Goal: Information Seeking & Learning: Understand process/instructions

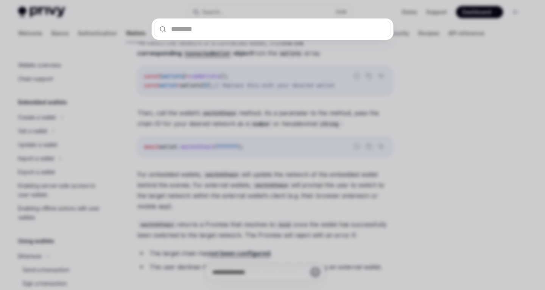
scroll to position [185, 0]
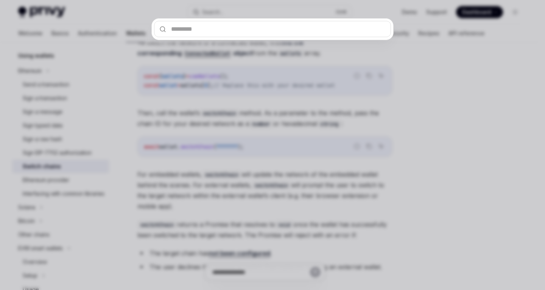
click at [470, 118] on div at bounding box center [272, 145] width 545 height 290
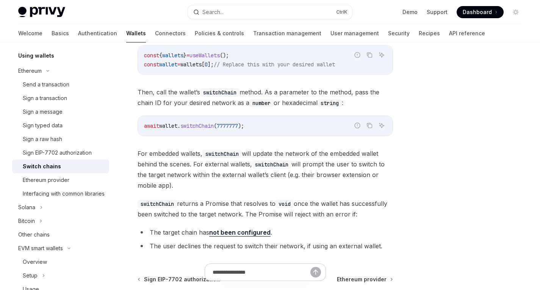
scroll to position [108, 0]
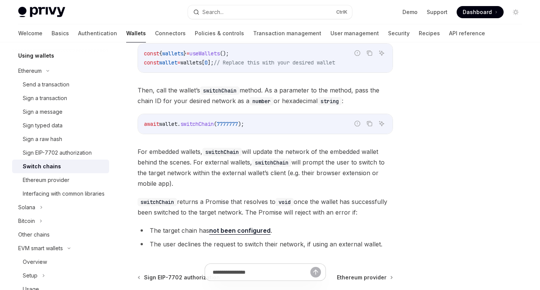
click at [155, 201] on code "switchChain" at bounding box center [156, 202] width 39 height 8
click at [221, 198] on span "switchChain returns a Promise that resolves to void once the wallet has success…" at bounding box center [264, 206] width 255 height 21
drag, startPoint x: 190, startPoint y: 161, endPoint x: 136, endPoint y: 164, distance: 53.9
click at [136, 164] on div "Ethereum Switch chains OpenAI Open in ChatGPT OpenAI Open in ChatGPT React Reac…" at bounding box center [194, 161] width 400 height 425
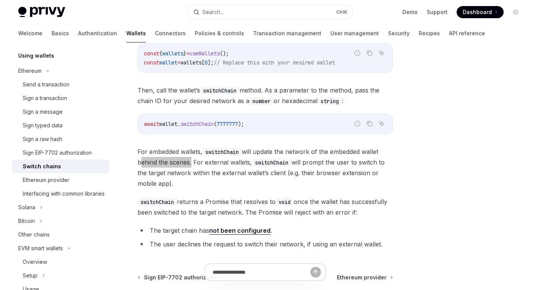
scroll to position [167, 0]
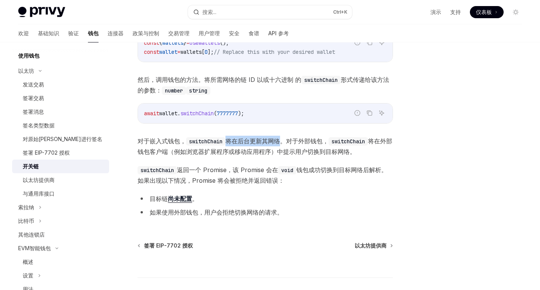
drag, startPoint x: 228, startPoint y: 141, endPoint x: 281, endPoint y: 139, distance: 52.3
click at [281, 139] on font "将在后台更新其网络。对于外部钱包，" at bounding box center [276, 141] width 103 height 8
click at [320, 142] on font "将在后台更新其网络。对于外部钱包，" at bounding box center [276, 141] width 103 height 8
drag, startPoint x: 285, startPoint y: 140, endPoint x: 246, endPoint y: 141, distance: 39.0
click at [246, 141] on font "将在后台更新其网络。对于外部钱包，" at bounding box center [276, 141] width 103 height 8
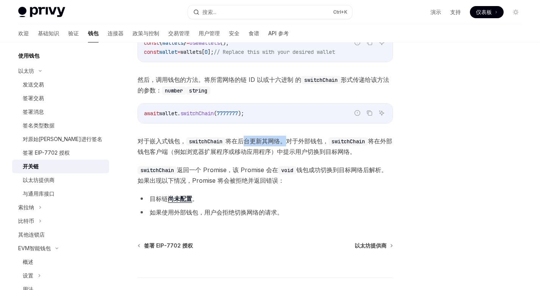
click at [272, 137] on font "将在后台更新其网络。对于外部钱包，" at bounding box center [276, 141] width 103 height 8
click at [215, 170] on font "返回一个 Promise，该 Promise 会在" at bounding box center [227, 170] width 101 height 8
click at [251, 163] on div "要切换已连接钱包的网络，首先 从数组中 找到相应的 ConnectedWallet 对象 wallets 。 报告错误代码 复制 询问人工智能 const {…" at bounding box center [264, 117] width 255 height 206
click at [217, 172] on font "返回一个 Promise，该 Promise 会在" at bounding box center [227, 170] width 101 height 8
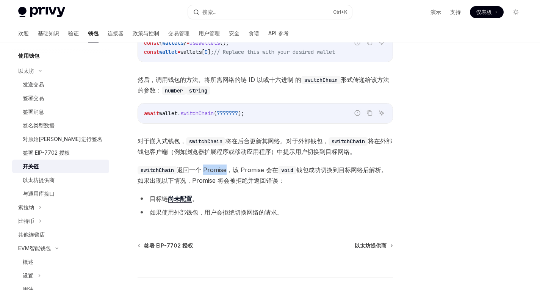
click at [217, 172] on font "返回一个 Promise，该 Promise 会在" at bounding box center [227, 170] width 101 height 8
click at [256, 159] on div "要切换已连接钱包的网络，首先 从数组中 找到相应的 ConnectedWallet 对象 wallets 。 报告错误代码 复制 询问人工智能 const {…" at bounding box center [264, 117] width 255 height 206
click at [217, 167] on font "返回一个 Promise，该 Promise 会在" at bounding box center [227, 170] width 101 height 8
click at [249, 167] on font "返回一个 Promise，该 Promise 会在" at bounding box center [227, 170] width 101 height 8
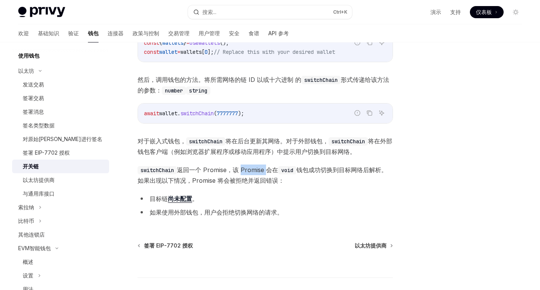
click at [249, 167] on font "返回一个 Promise，该 Promise 会在" at bounding box center [227, 170] width 101 height 8
click at [275, 159] on div "要切换已连接钱包的网络，首先 从数组中 找到相应的 ConnectedWallet 对象 wallets 。 报告错误代码 复制 询问人工智能 const {…" at bounding box center [264, 117] width 255 height 206
click at [254, 169] on font "返回一个 Promise，该 Promise 会在" at bounding box center [227, 170] width 101 height 8
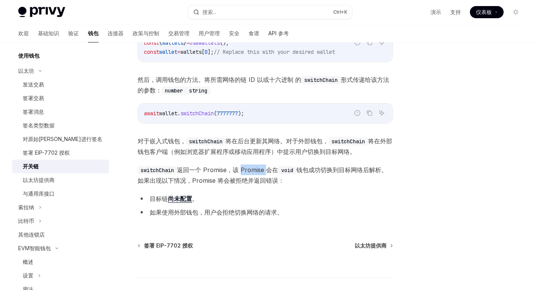
click at [254, 169] on font "返回一个 Promise，该 Promise 会在" at bounding box center [227, 170] width 101 height 8
click at [278, 164] on div "要切换已连接钱包的网络，首先 从数组中 找到相应的 ConnectedWallet 对象 wallets 。 报告错误代码 复制 询问人工智能 const {…" at bounding box center [264, 117] width 255 height 206
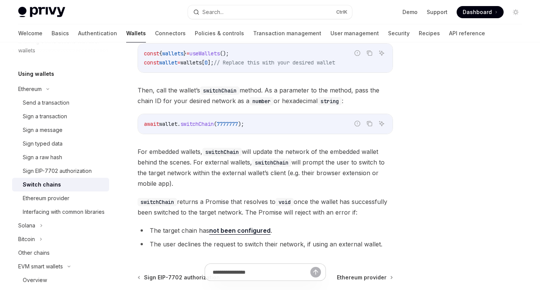
scroll to position [185, 0]
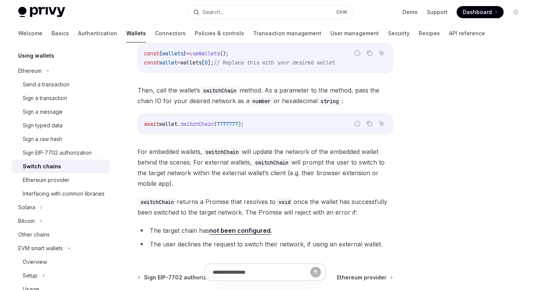
click at [233, 151] on code "switchChain" at bounding box center [221, 152] width 39 height 8
click at [278, 149] on span "For embedded wallets, switchChain will update the network of the embedded walle…" at bounding box center [264, 167] width 255 height 42
click at [304, 150] on span "For embedded wallets, switchChain will update the network of the embedded walle…" at bounding box center [264, 167] width 255 height 42
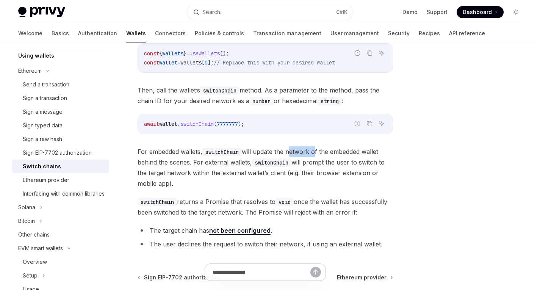
click at [304, 150] on span "For embedded wallets, switchChain will update the network of the embedded walle…" at bounding box center [264, 167] width 255 height 42
click at [326, 150] on span "For embedded wallets, switchChain will update the network of the embedded walle…" at bounding box center [264, 167] width 255 height 42
click at [339, 150] on span "For embedded wallets, switchChain will update the network of the embedded walle…" at bounding box center [264, 167] width 255 height 42
click at [180, 161] on span "For embedded wallets, switchChain will update the network of the embedded walle…" at bounding box center [264, 167] width 255 height 42
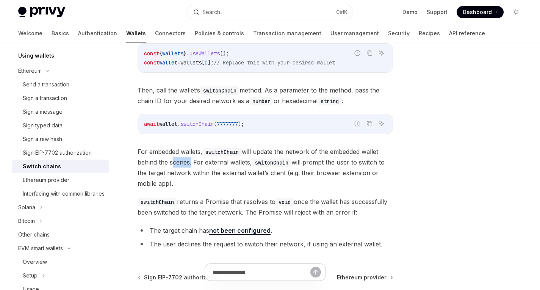
click at [180, 161] on span "For embedded wallets, switchChain will update the network of the embedded walle…" at bounding box center [264, 167] width 255 height 42
click at [182, 162] on span "For embedded wallets, switchChain will update the network of the embedded walle…" at bounding box center [264, 167] width 255 height 42
drag, startPoint x: 189, startPoint y: 161, endPoint x: 139, endPoint y: 162, distance: 50.0
click at [139, 162] on span "For embedded wallets, switchChain will update the network of the embedded walle…" at bounding box center [264, 167] width 255 height 42
copy span "behind the scenes"
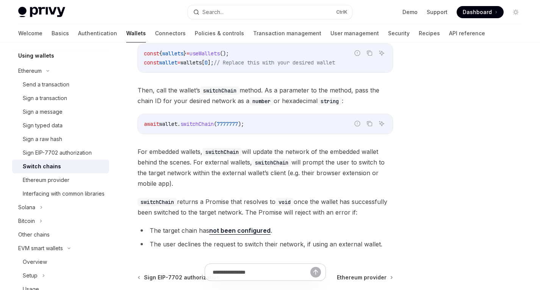
click at [271, 168] on span "For embedded wallets, switchChain will update the network of the embedded walle…" at bounding box center [264, 167] width 255 height 42
click at [226, 13] on button "Search... Ctrl K" at bounding box center [270, 12] width 164 height 14
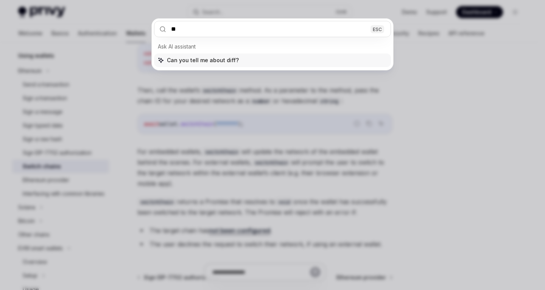
type input "*"
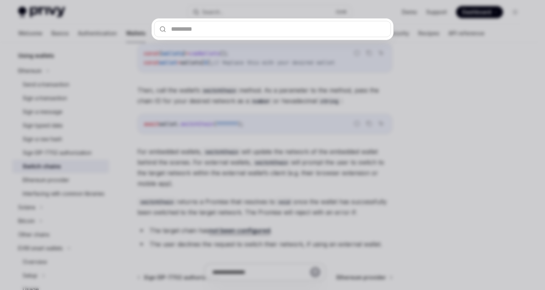
click at [393, 99] on div at bounding box center [272, 145] width 545 height 290
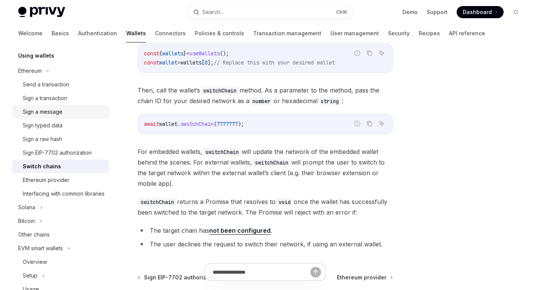
click at [57, 109] on div "Sign a message" at bounding box center [43, 111] width 40 height 9
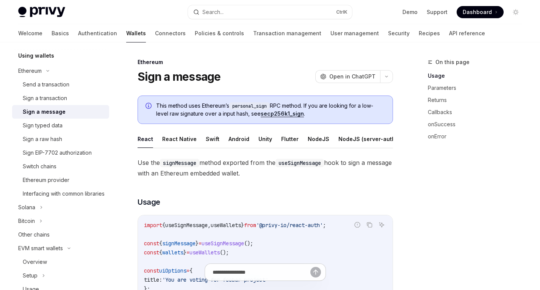
click at [339, 104] on span "This method uses Ethereum’s personal_sign RPC method. If you are looking for a …" at bounding box center [270, 110] width 229 height 16
click at [323, 105] on span "This method uses Ethereum’s personal_sign RPC method. If you are looking for a …" at bounding box center [270, 110] width 229 height 16
click at [336, 106] on span "This method uses Ethereum’s personal_sign RPC method. If you are looking for a …" at bounding box center [270, 110] width 229 height 16
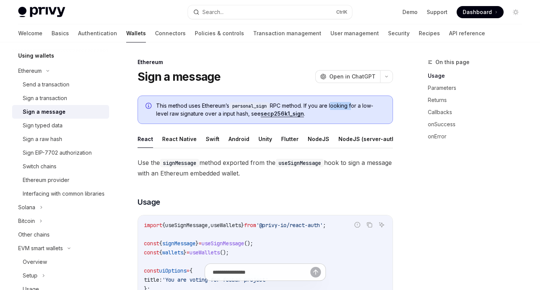
click at [336, 106] on span "This method uses Ethereum’s personal_sign RPC method. If you are looking for a …" at bounding box center [270, 110] width 229 height 16
click at [343, 111] on span "This method uses Ethereum’s personal_sign RPC method. If you are looking for a …" at bounding box center [270, 110] width 229 height 16
click at [279, 109] on span "This method uses Ethereum’s personal_sign RPC method. If you are looking for a …" at bounding box center [270, 110] width 229 height 16
click at [275, 114] on link "secp256k1_sign" at bounding box center [282, 113] width 43 height 7
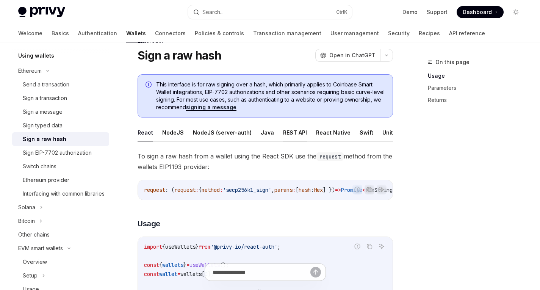
click at [285, 130] on button "REST API" at bounding box center [295, 132] width 24 height 18
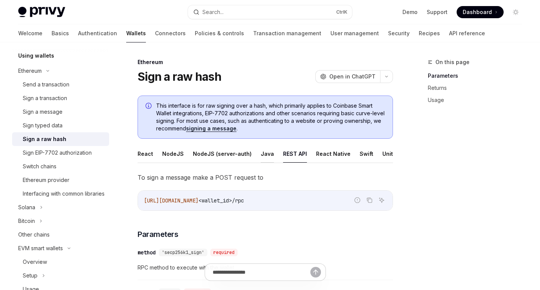
click at [261, 156] on button "Java" at bounding box center [267, 154] width 13 height 18
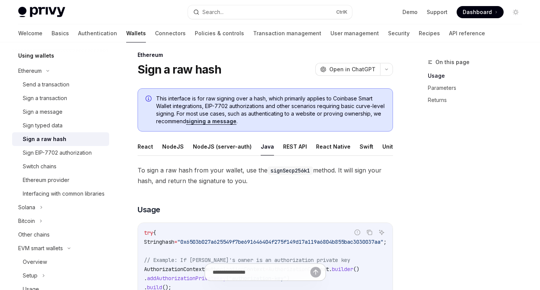
scroll to position [7, 0]
click at [50, 128] on div "Sign typed data" at bounding box center [43, 125] width 40 height 9
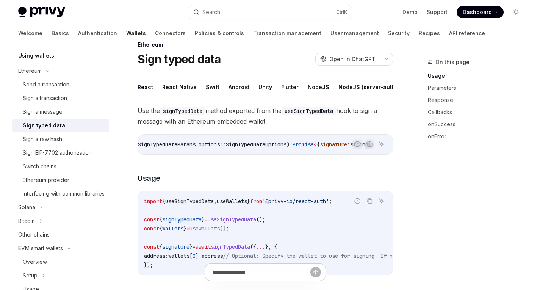
scroll to position [18, 0]
click at [281, 86] on button "Flutter" at bounding box center [289, 87] width 17 height 18
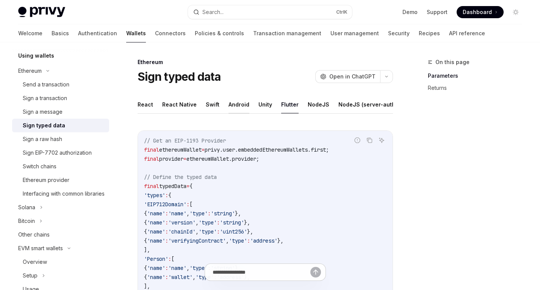
click at [237, 101] on button "Android" at bounding box center [238, 104] width 21 height 18
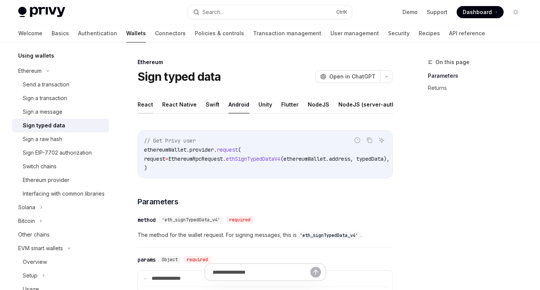
click at [139, 105] on button "React" at bounding box center [145, 104] width 16 height 18
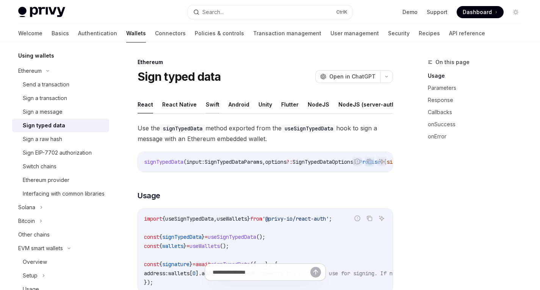
click at [209, 106] on button "Swift" at bounding box center [213, 104] width 14 height 18
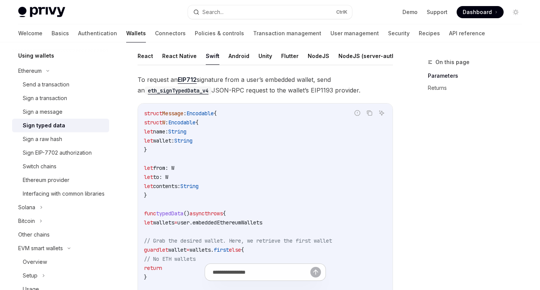
scroll to position [50, 0]
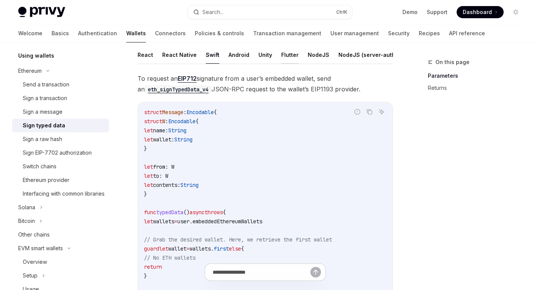
click at [283, 55] on button "Flutter" at bounding box center [289, 55] width 17 height 18
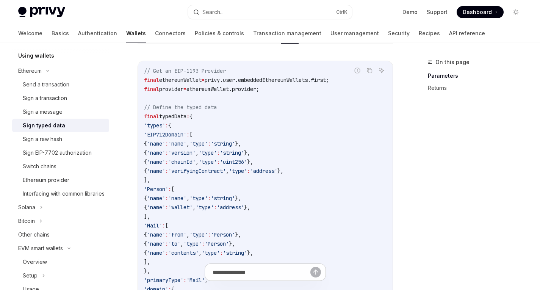
scroll to position [70, 0]
click at [181, 119] on span "typedData" at bounding box center [172, 115] width 27 height 7
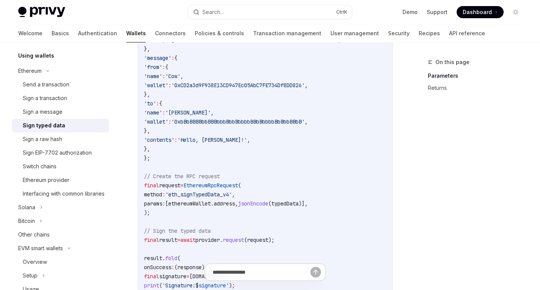
scroll to position [356, 0]
click at [219, 188] on span "EthereumRpcRequest" at bounding box center [210, 184] width 55 height 7
click at [273, 181] on code "// Get an EIP-1193 Provider final ethereumWallet = privy.user.embeddedEthereumW…" at bounding box center [265, 57] width 242 height 554
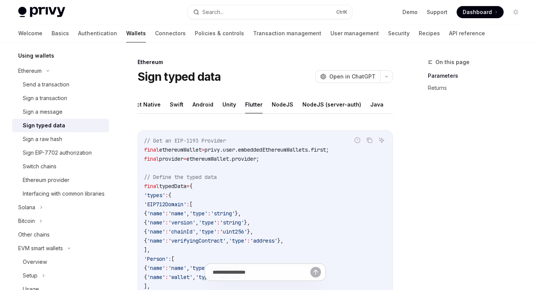
scroll to position [0, 49]
click at [379, 104] on button "REST API" at bounding box center [391, 104] width 24 height 18
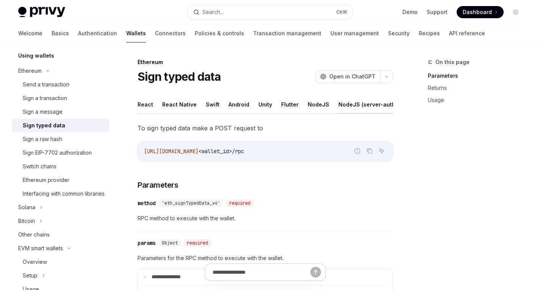
click at [339, 106] on button "NodeJS (server-auth)" at bounding box center [367, 104] width 59 height 18
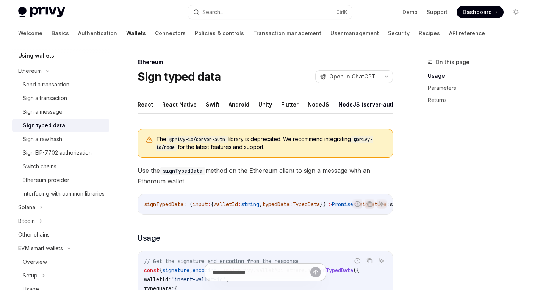
click at [287, 106] on button "Flutter" at bounding box center [289, 104] width 17 height 18
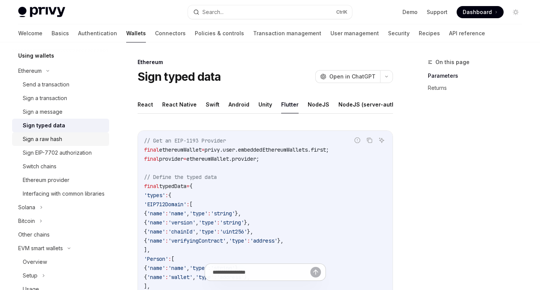
click at [58, 140] on div "Sign a raw hash" at bounding box center [42, 138] width 39 height 9
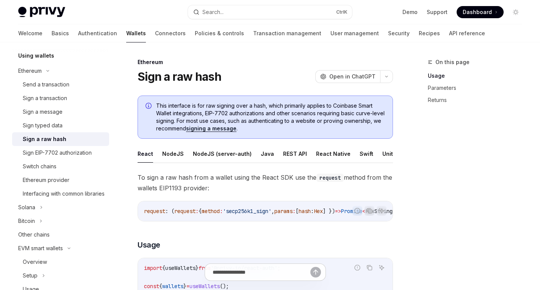
click at [174, 108] on span "This interface is for raw signing over a hash, which primarily applies to Coinb…" at bounding box center [270, 117] width 229 height 30
click at [207, 106] on span "This interface is for raw signing over a hash, which primarily applies to Coinb…" at bounding box center [270, 117] width 229 height 30
click at [214, 106] on span "This interface is for raw signing over a hash, which primarily applies to Coinb…" at bounding box center [270, 117] width 229 height 30
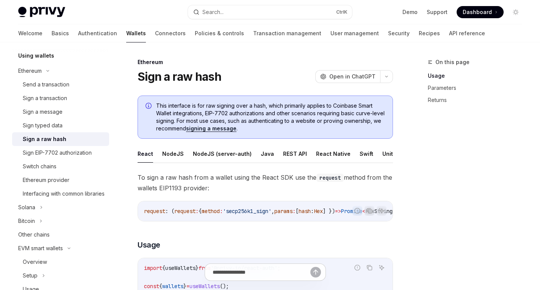
click at [232, 107] on span "This interface is for raw signing over a hash, which primarily applies to Coinb…" at bounding box center [270, 117] width 229 height 30
click at [245, 105] on span "This interface is for raw signing over a hash, which primarily applies to Coinb…" at bounding box center [270, 117] width 229 height 30
click at [255, 105] on span "This interface is for raw signing over a hash, which primarily applies to Coinb…" at bounding box center [270, 117] width 229 height 30
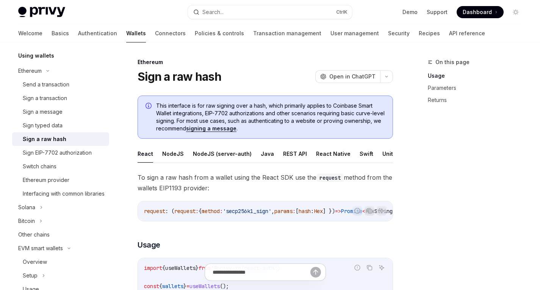
click at [281, 105] on span "This interface is for raw signing over a hash, which primarily applies to Coinb…" at bounding box center [270, 117] width 229 height 30
click at [295, 105] on span "This interface is for raw signing over a hash, which primarily applies to Coinb…" at bounding box center [270, 117] width 229 height 30
click at [310, 105] on span "This interface is for raw signing over a hash, which primarily applies to Coinb…" at bounding box center [270, 117] width 229 height 30
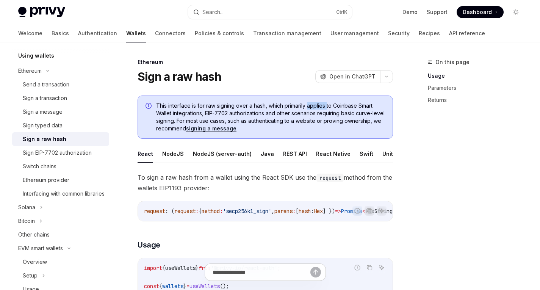
click at [310, 105] on span "This interface is for raw signing over a hash, which primarily applies to Coinb…" at bounding box center [270, 117] width 229 height 30
click at [333, 108] on span "This interface is for raw signing over a hash, which primarily applies to Coinb…" at bounding box center [270, 117] width 229 height 30
click at [314, 106] on span "This interface is for raw signing over a hash, which primarily applies to Coinb…" at bounding box center [270, 117] width 229 height 30
click at [328, 117] on span "This interface is for raw signing over a hash, which primarily applies to Coinb…" at bounding box center [270, 117] width 229 height 30
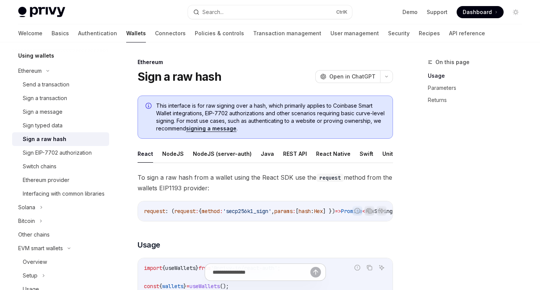
click at [321, 108] on span "This interface is for raw signing over a hash, which primarily applies to Coinb…" at bounding box center [270, 117] width 229 height 30
click at [342, 109] on span "This interface is for raw signing over a hash, which primarily applies to Coinb…" at bounding box center [270, 117] width 229 height 30
click at [54, 130] on link "Sign typed data" at bounding box center [60, 126] width 97 height 14
type textarea "*"
